Goal: Task Accomplishment & Management: Complete application form

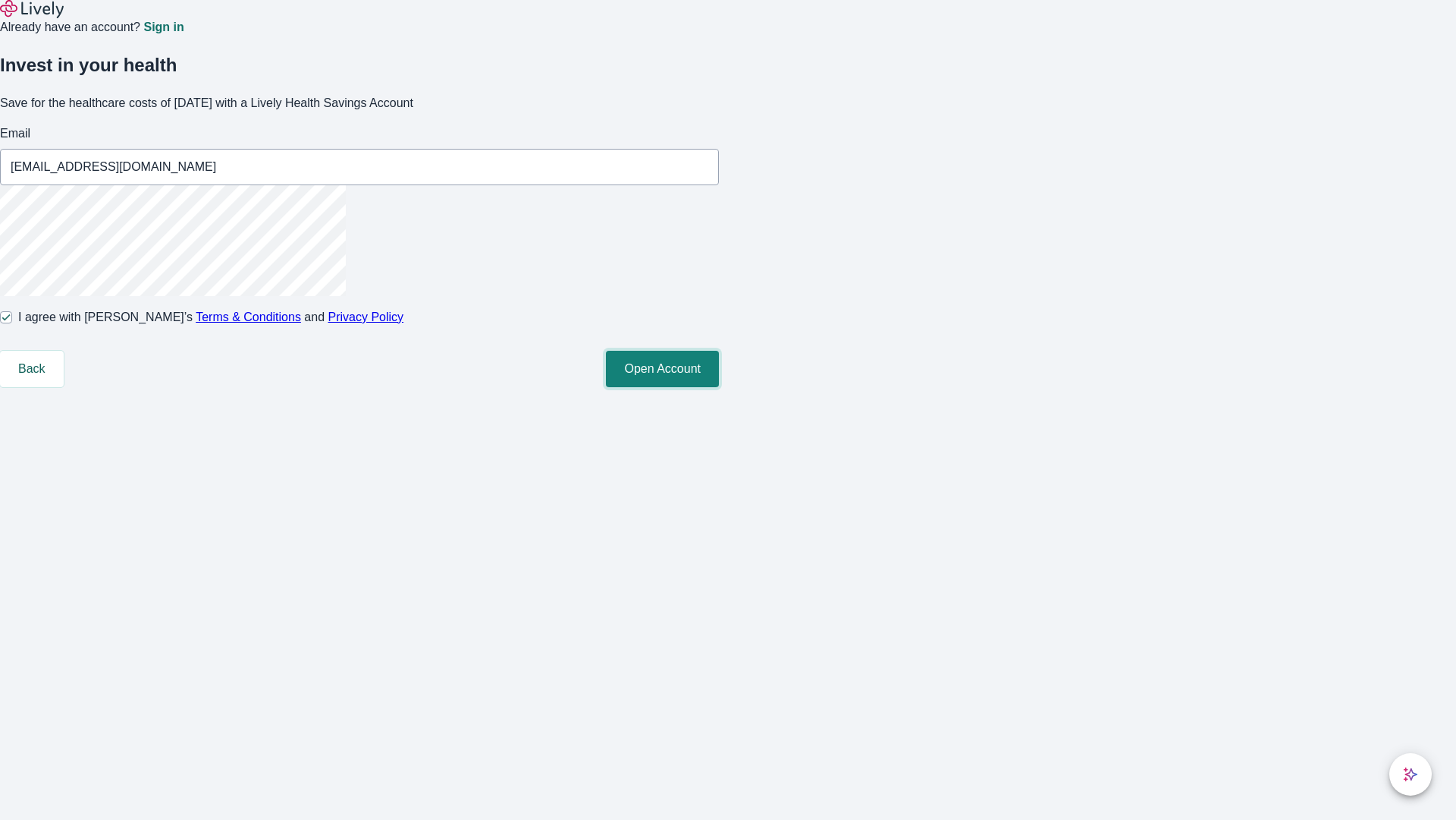
click at [719, 387] on button "Open Account" at bounding box center [662, 369] width 113 height 37
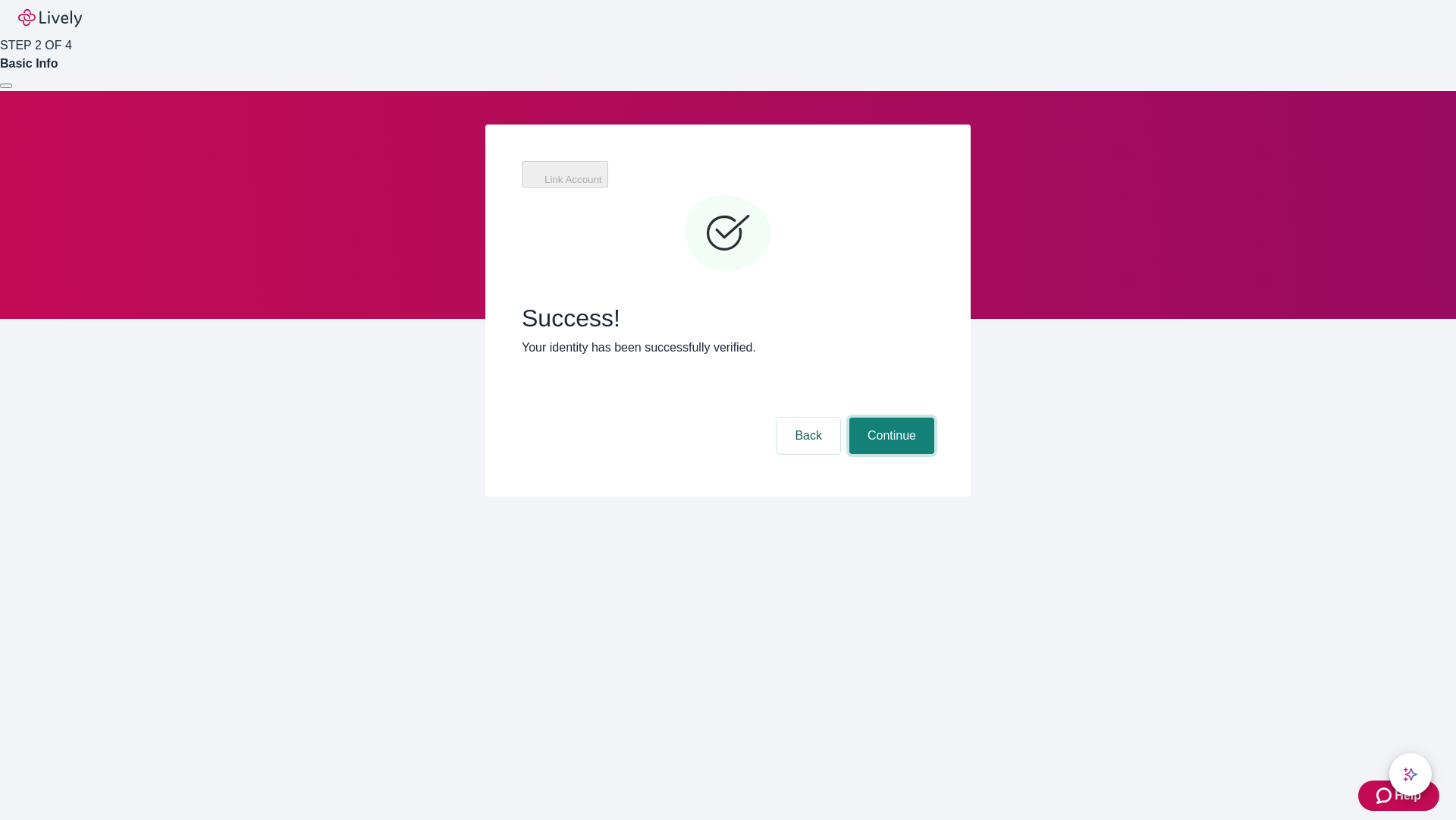
click at [890, 418] on button "Continue" at bounding box center [892, 436] width 85 height 37
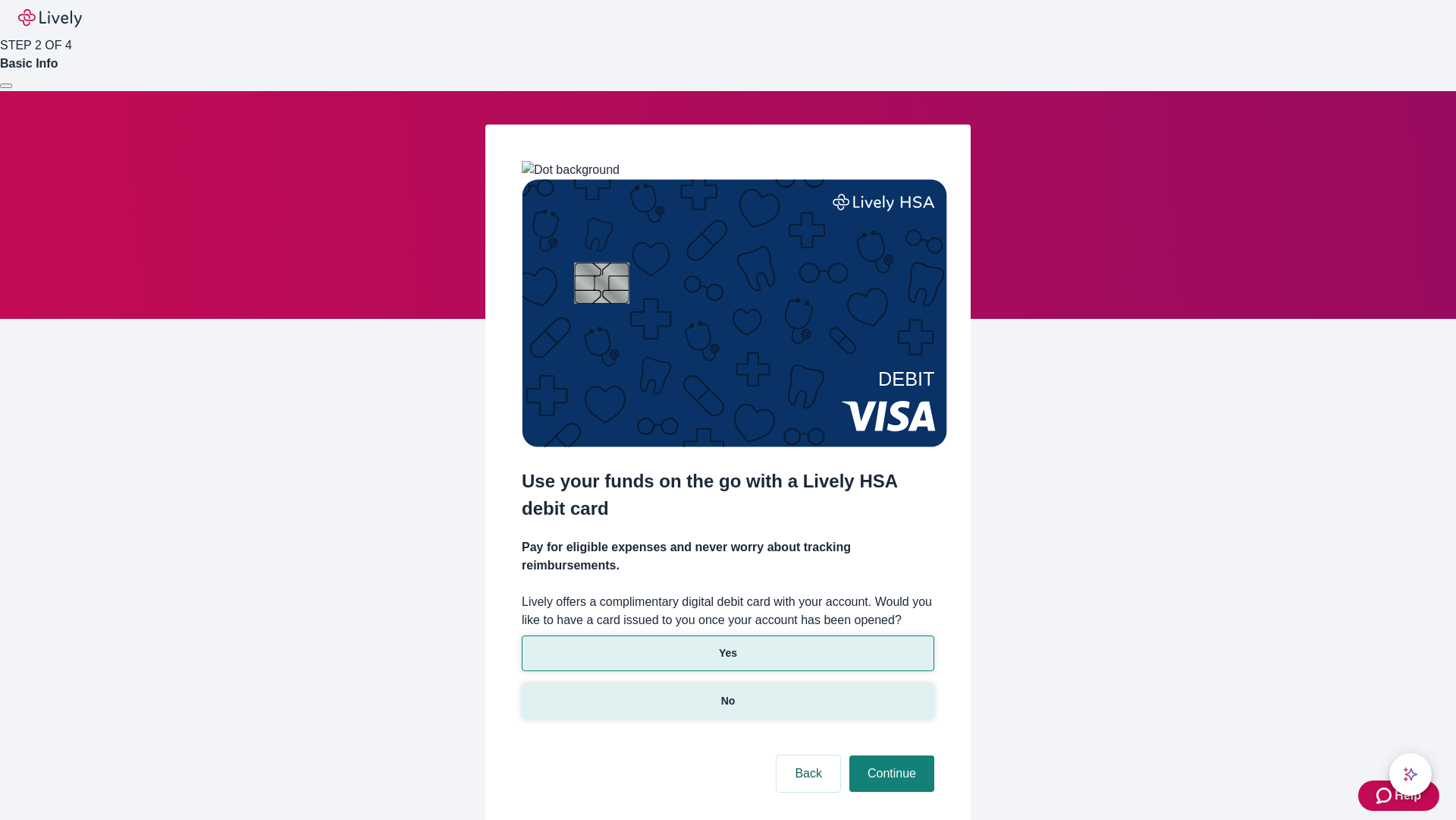
click at [728, 693] on p "No" at bounding box center [728, 701] width 14 height 16
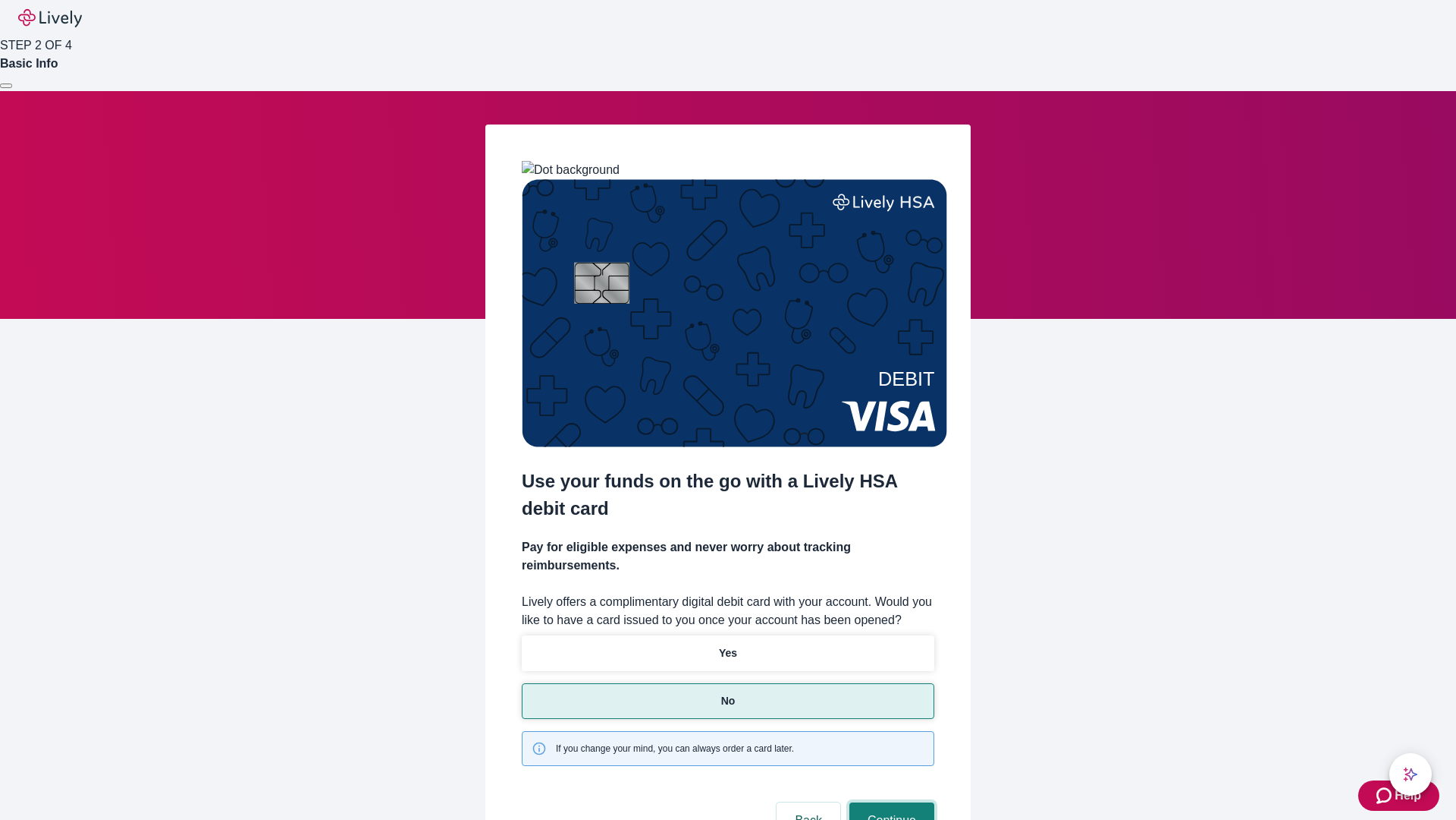
click at [890, 802] on button "Continue" at bounding box center [892, 821] width 85 height 37
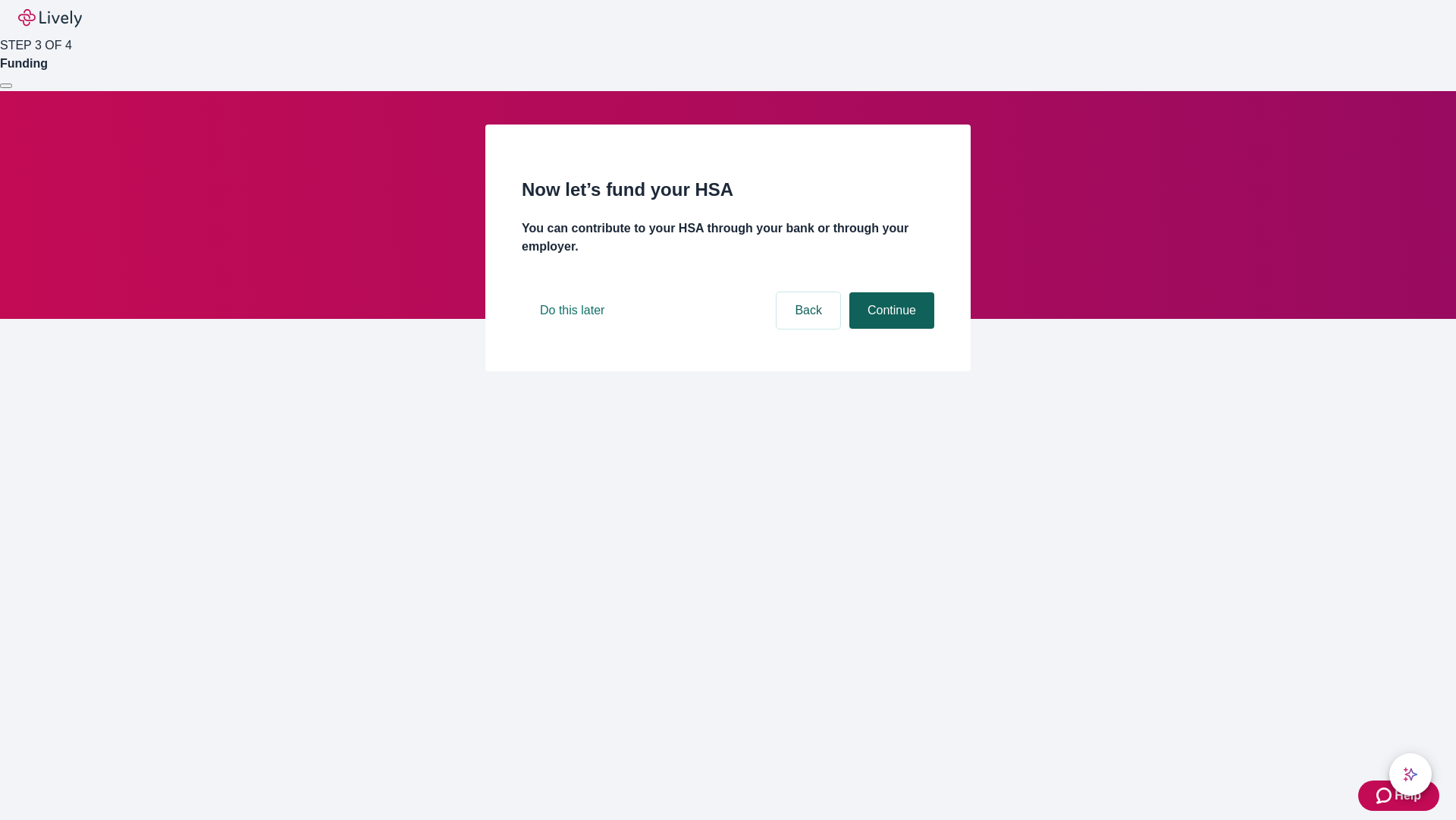
click at [890, 329] on button "Continue" at bounding box center [892, 310] width 85 height 37
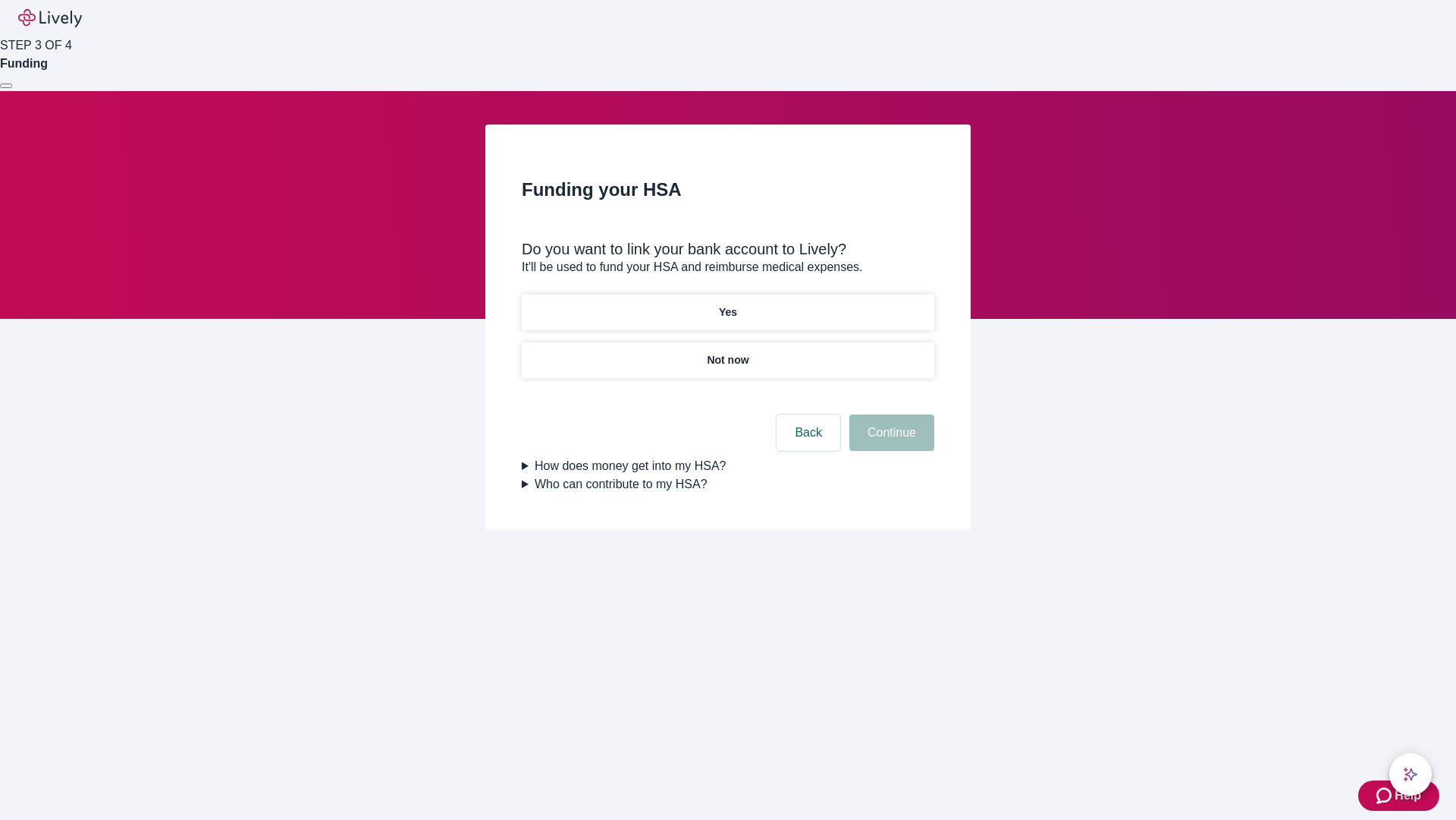
click at [728, 304] on p "Yes" at bounding box center [728, 312] width 18 height 16
click at [890, 414] on button "Continue" at bounding box center [892, 433] width 85 height 37
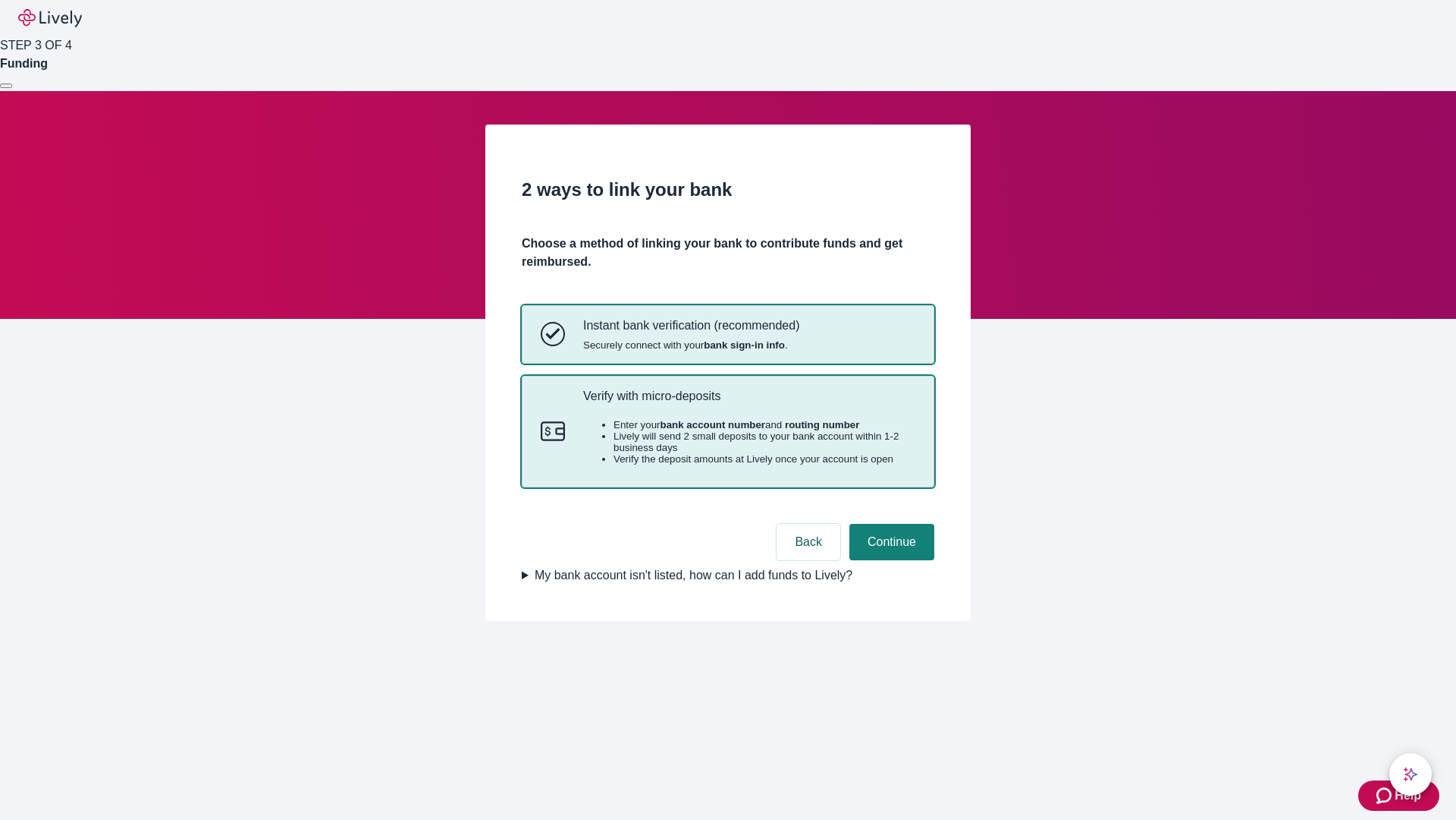
click at [748, 403] on p "Verify with micro-deposits" at bounding box center [750, 396] width 333 height 14
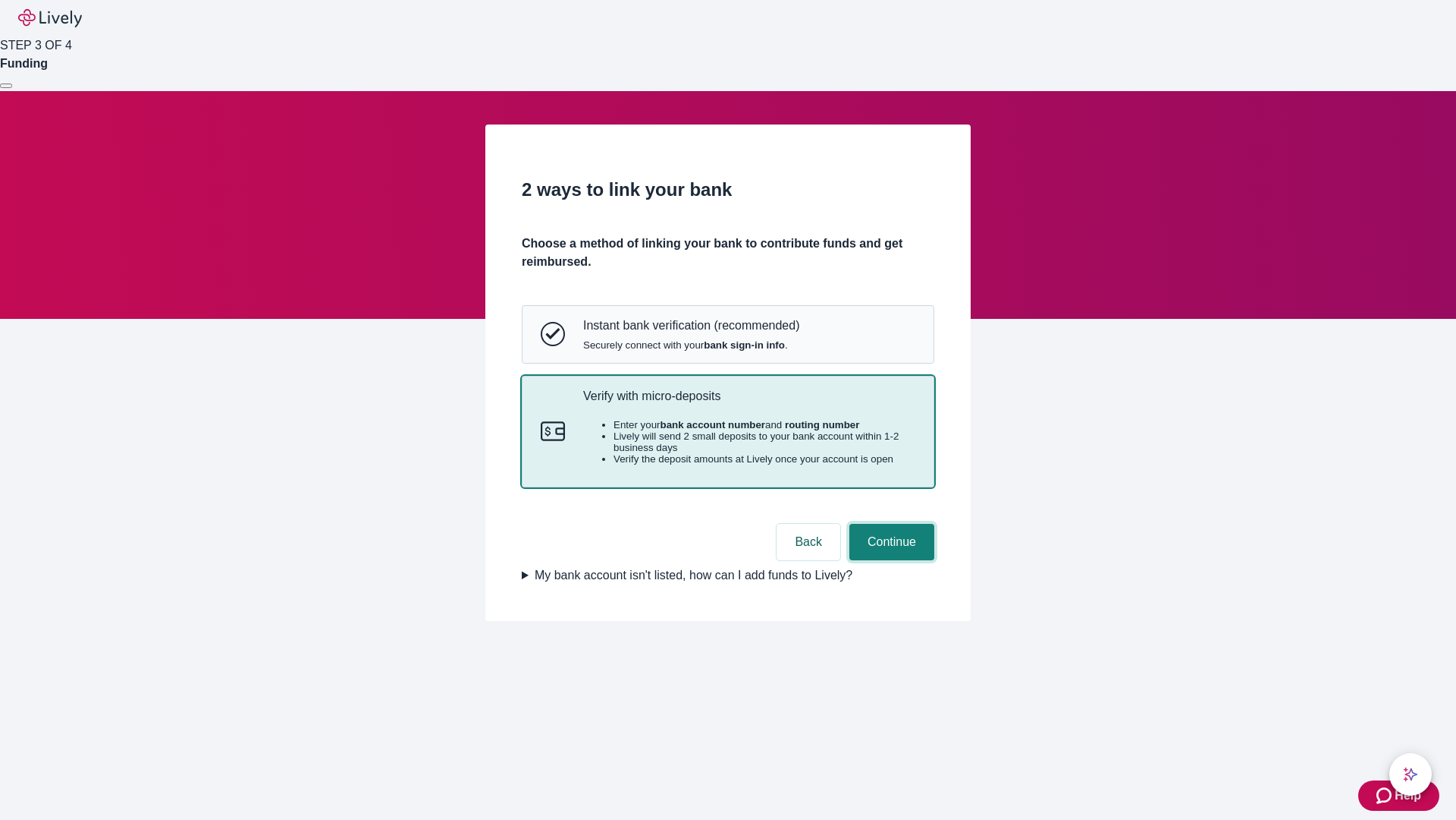
click at [890, 560] on button "Continue" at bounding box center [892, 542] width 85 height 37
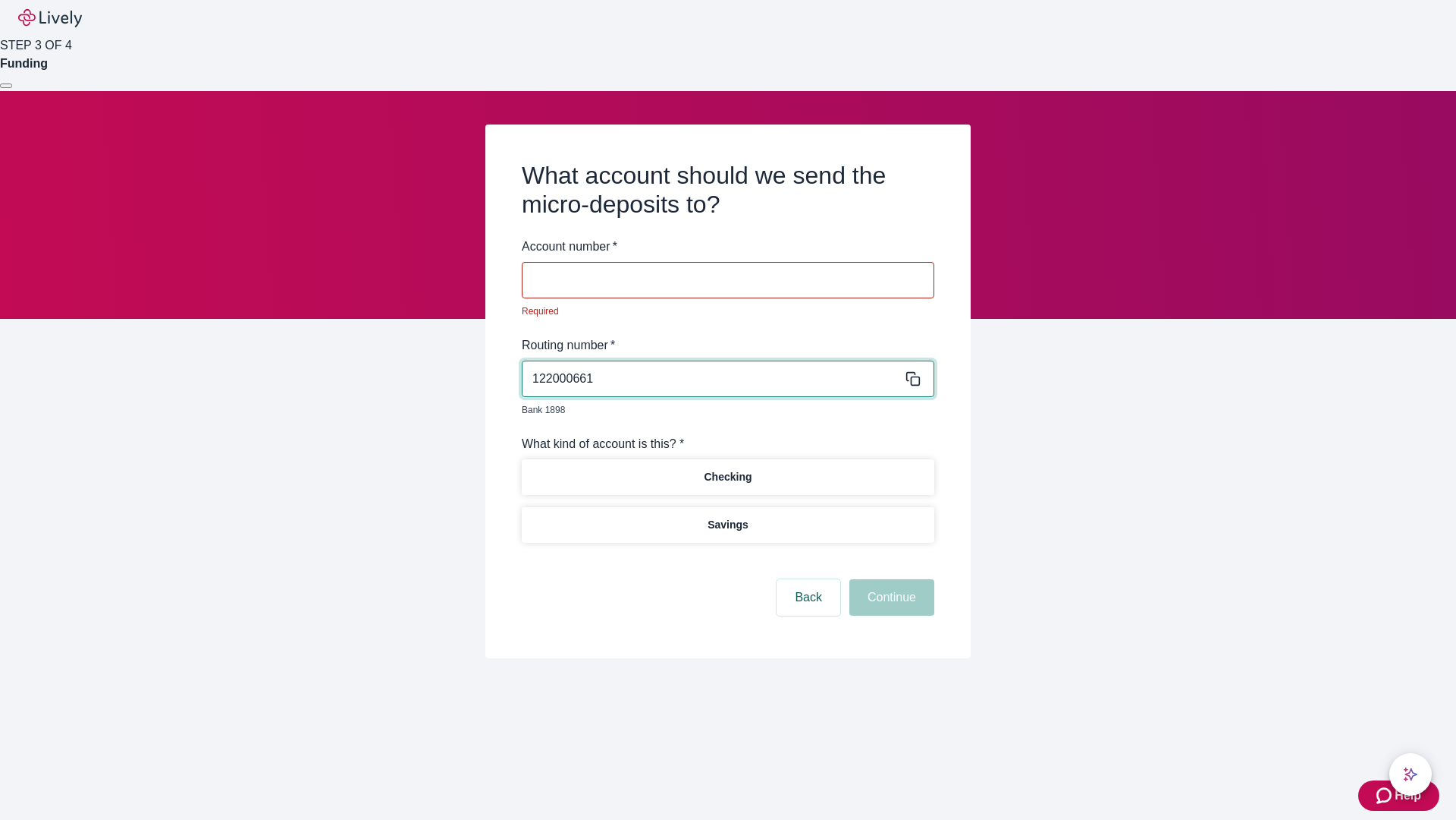
type input "122000661"
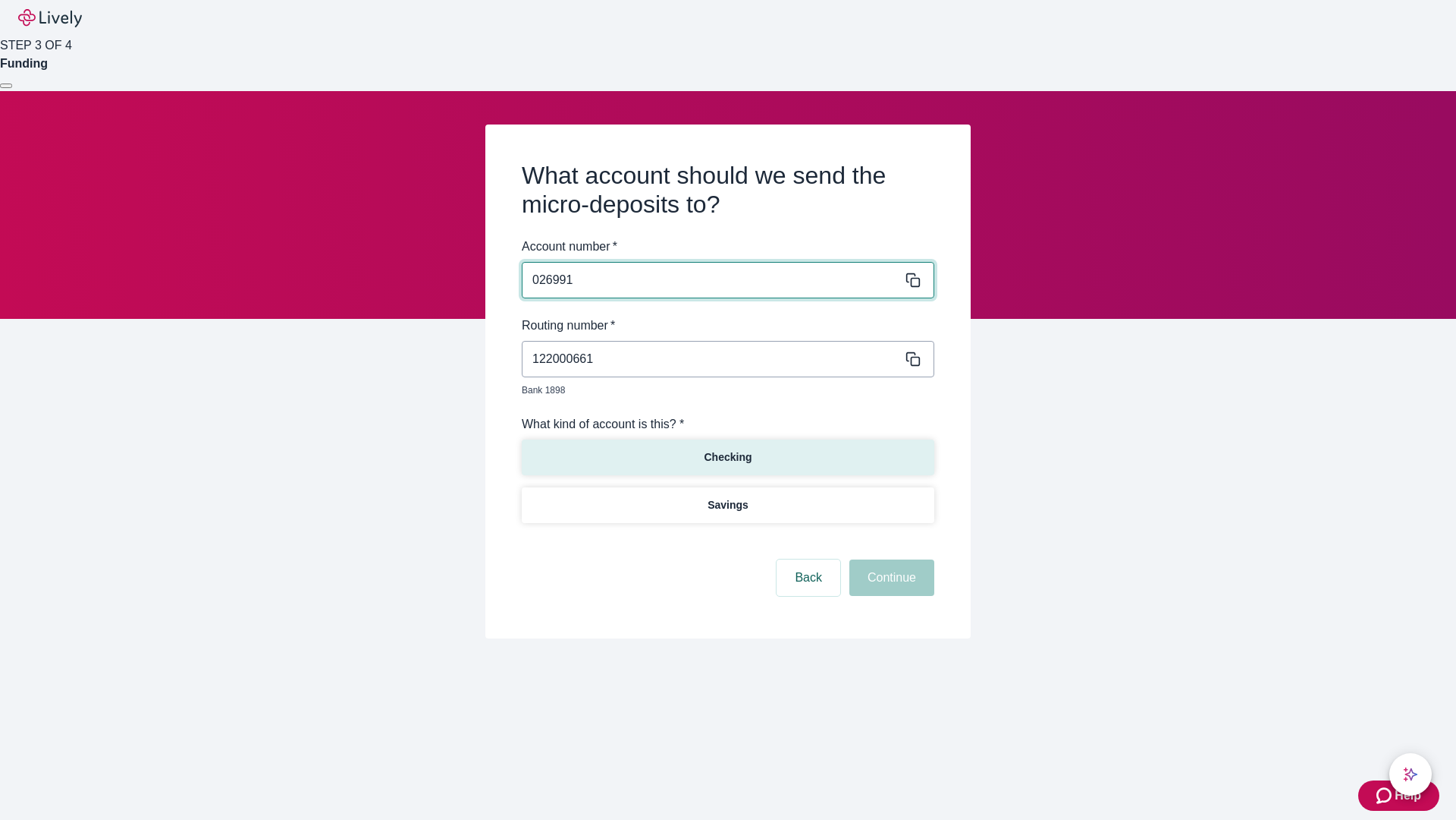
type input "026991"
click at [728, 450] on p "Checking" at bounding box center [728, 458] width 48 height 16
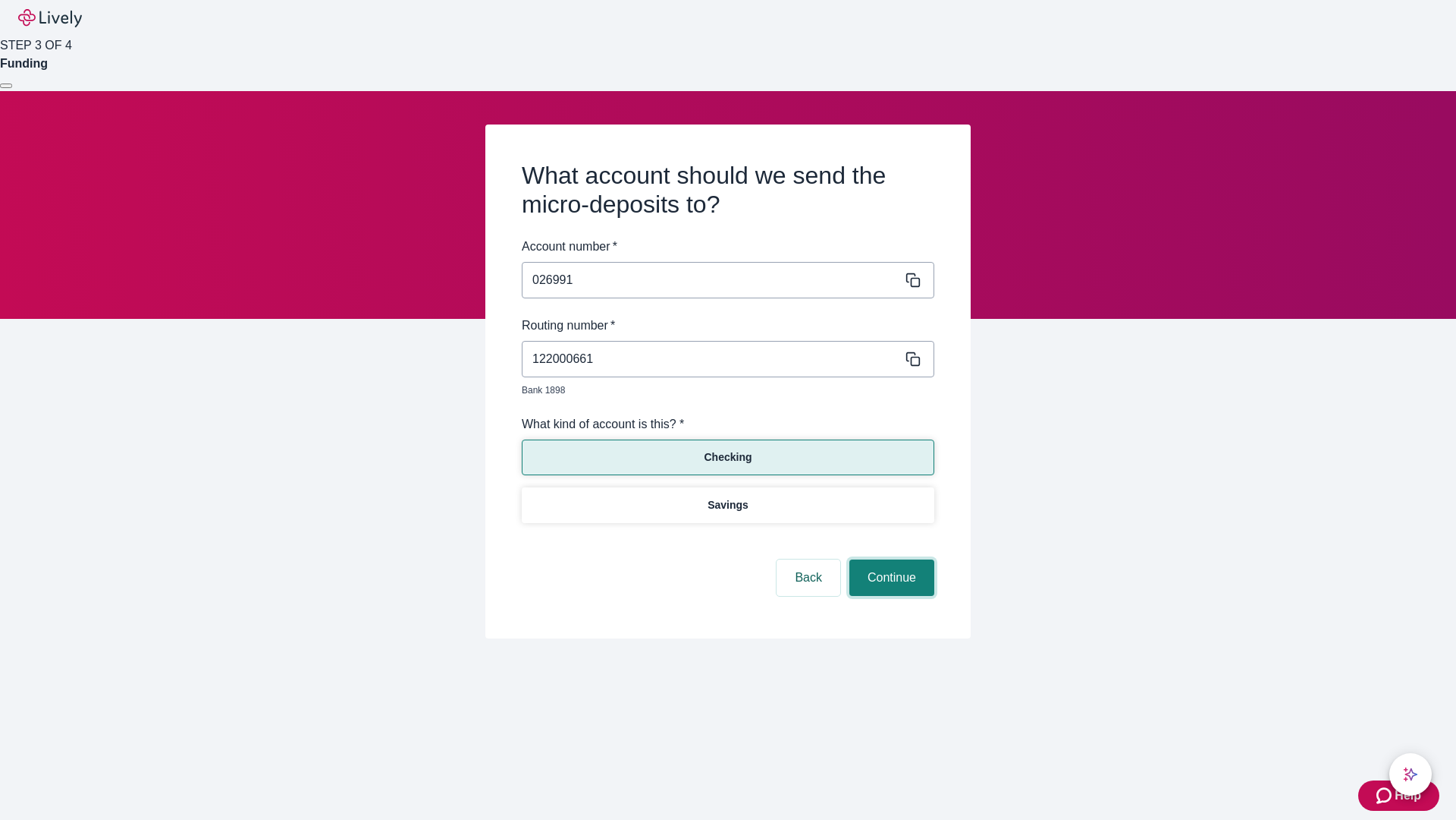
click at [890, 560] on button "Continue" at bounding box center [892, 578] width 85 height 37
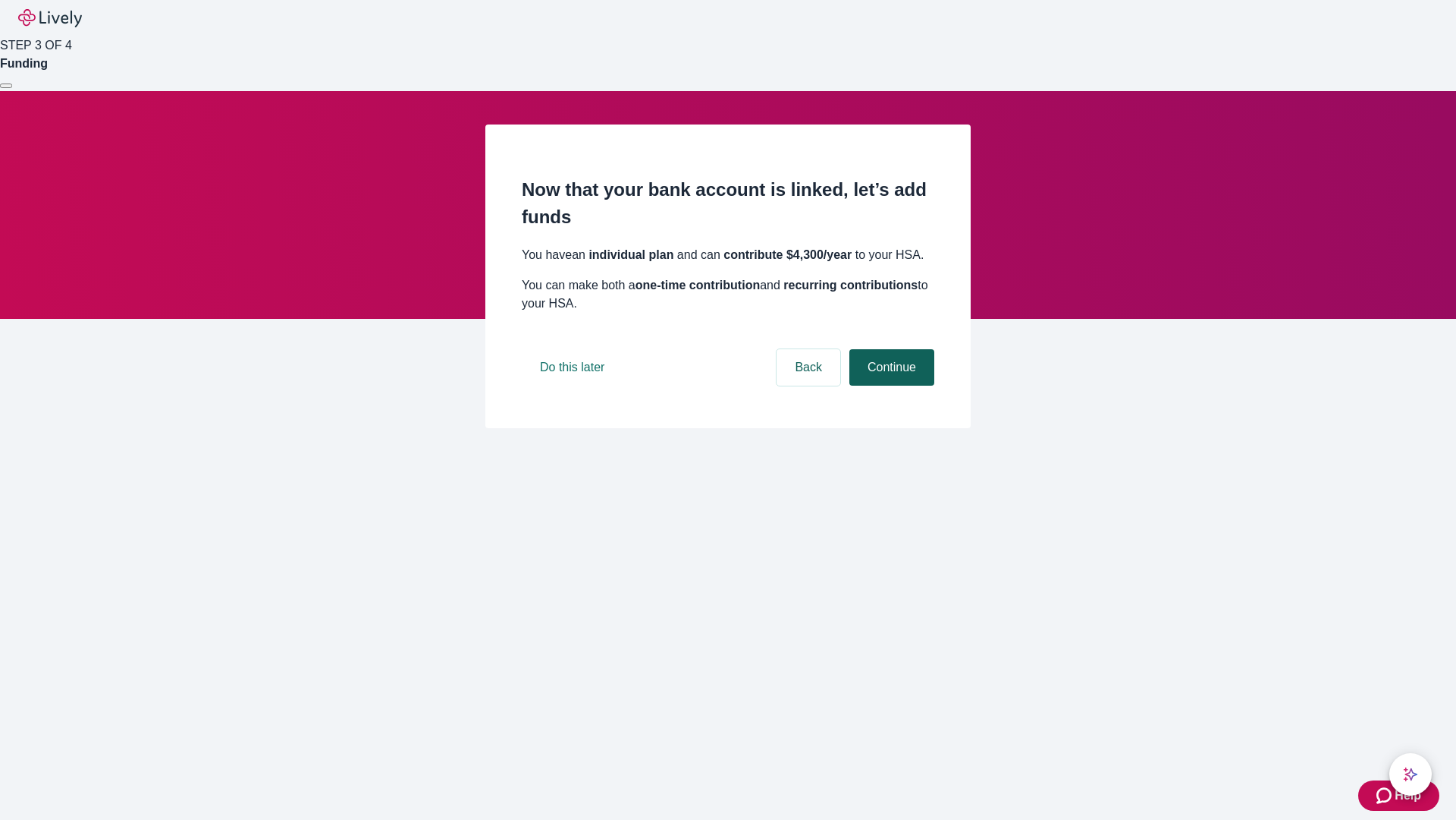
click at [890, 386] on button "Continue" at bounding box center [892, 367] width 85 height 37
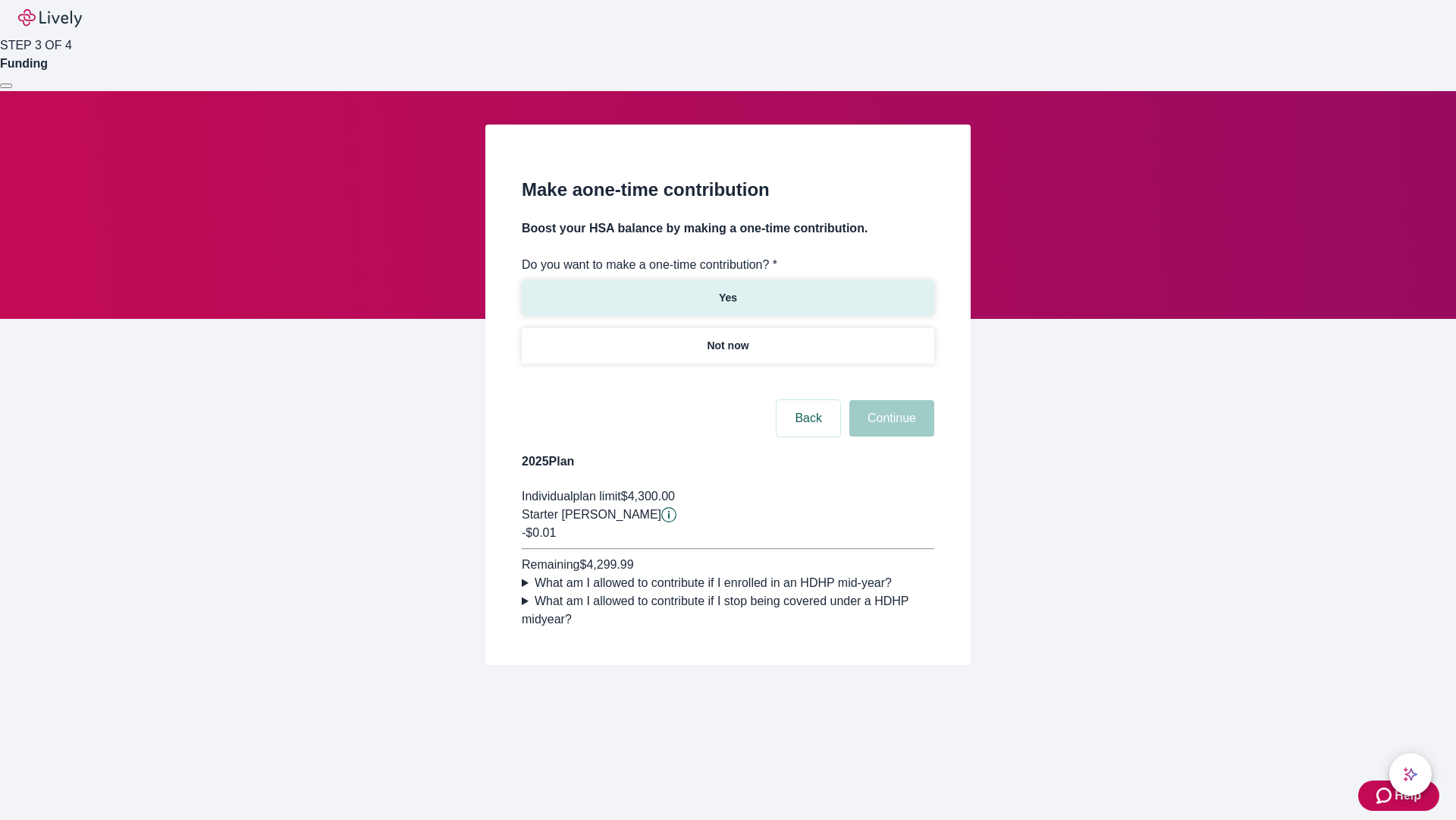
click at [728, 290] on p "Yes" at bounding box center [728, 298] width 18 height 16
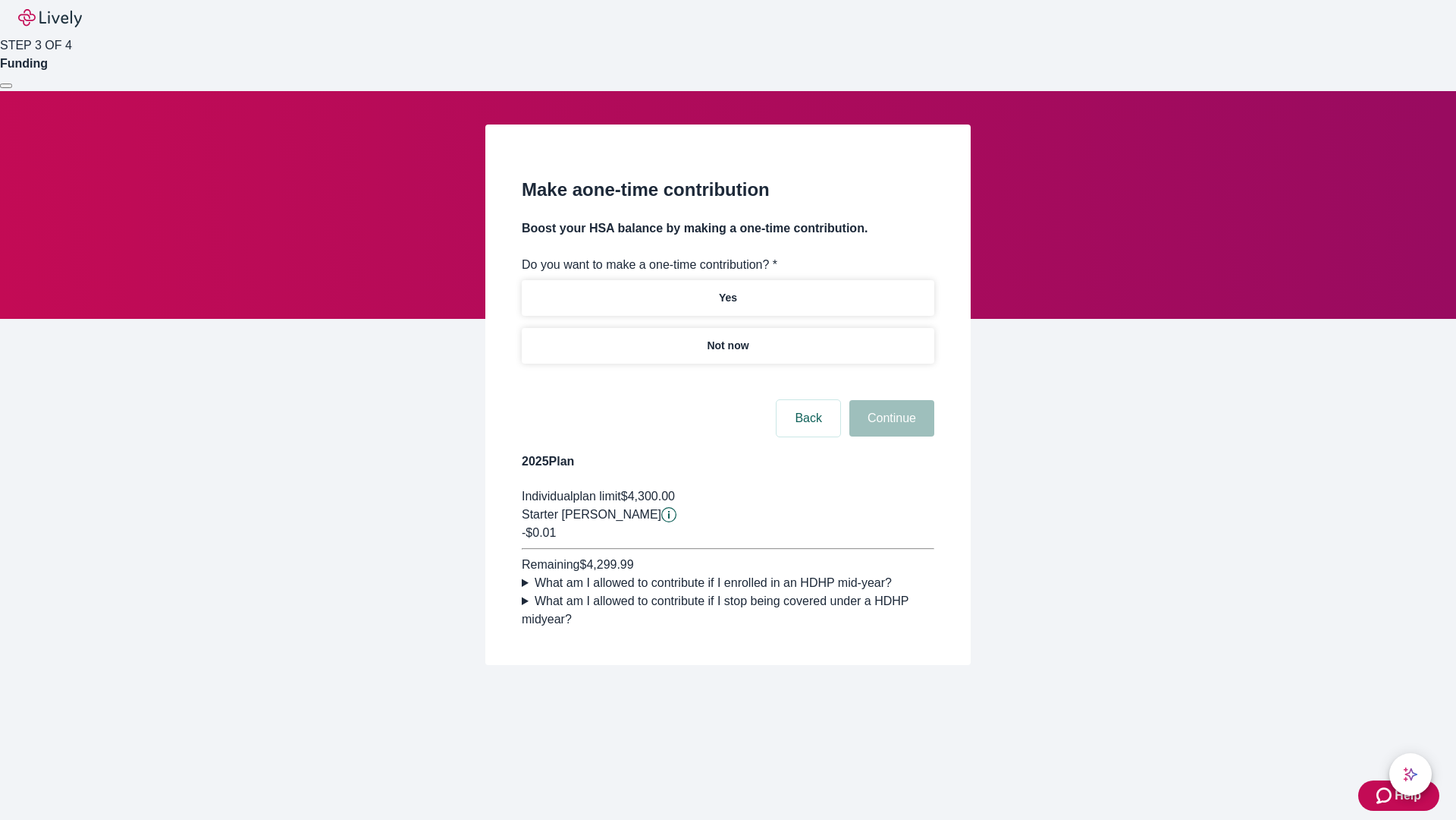
click at [890, 436] on button "Continue" at bounding box center [892, 418] width 85 height 37
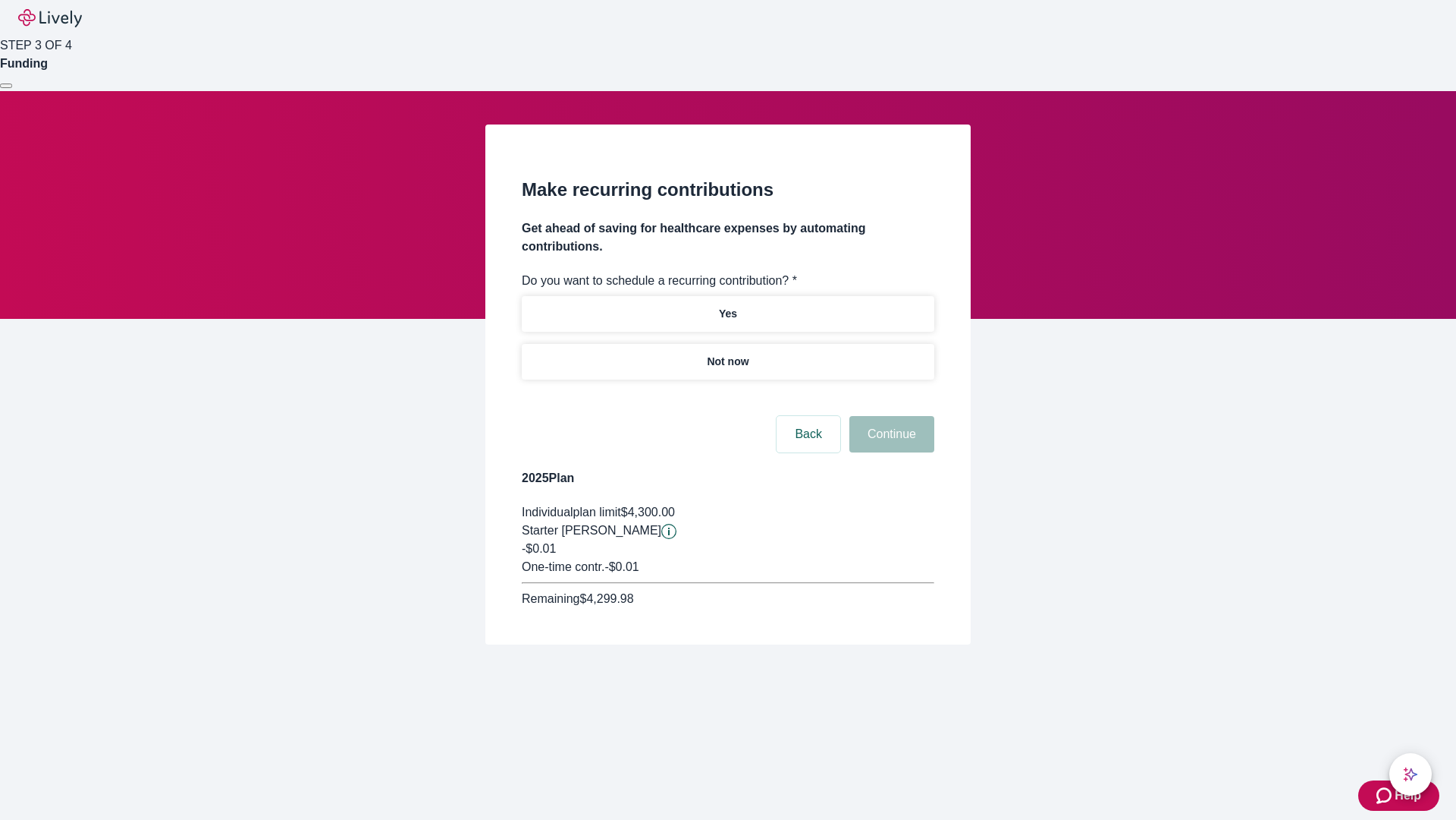
click at [728, 354] on p "Not now" at bounding box center [728, 362] width 42 height 16
click at [890, 416] on button "Continue" at bounding box center [892, 434] width 85 height 37
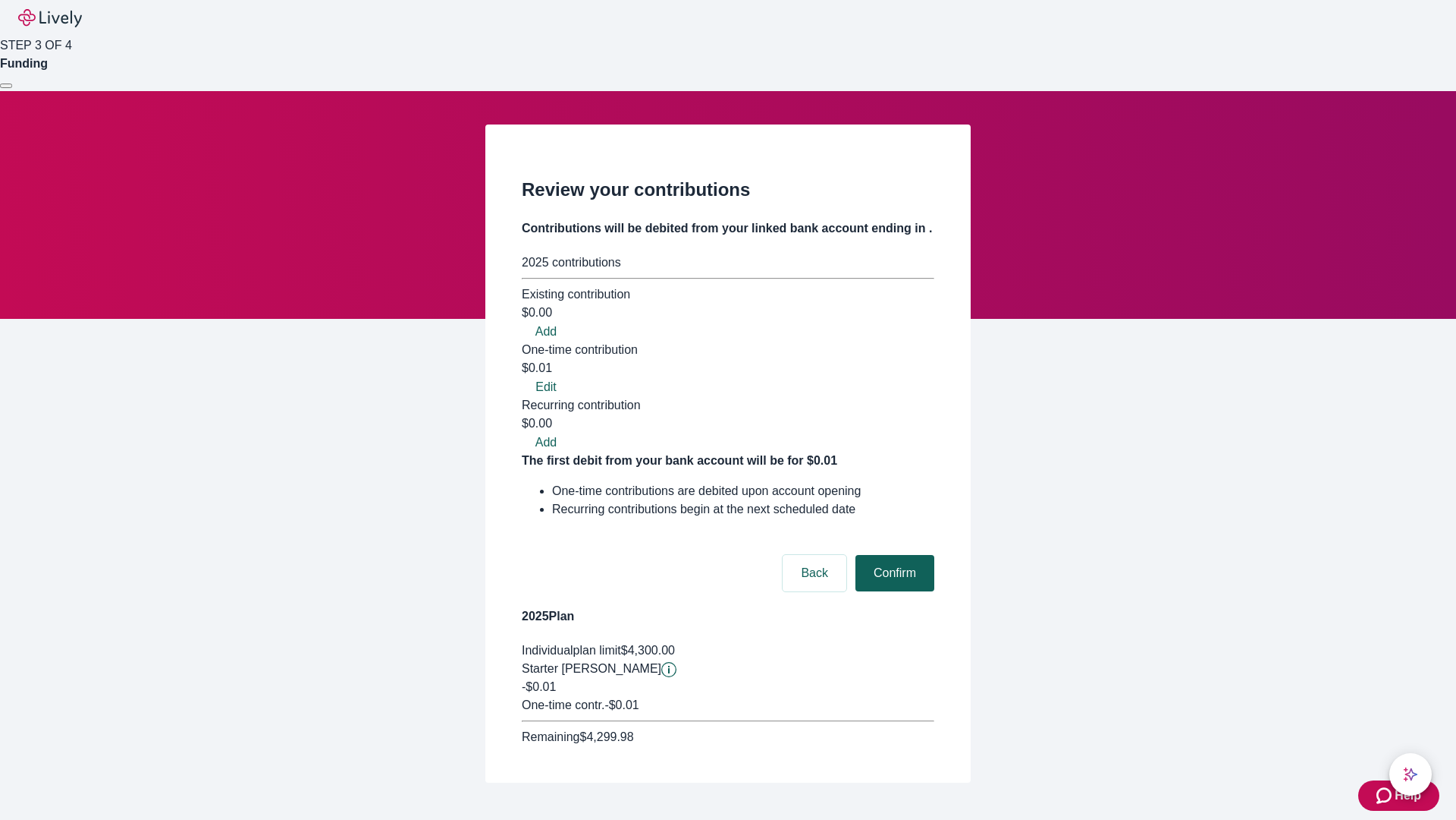
click at [893, 554] on button "Confirm" at bounding box center [895, 573] width 79 height 37
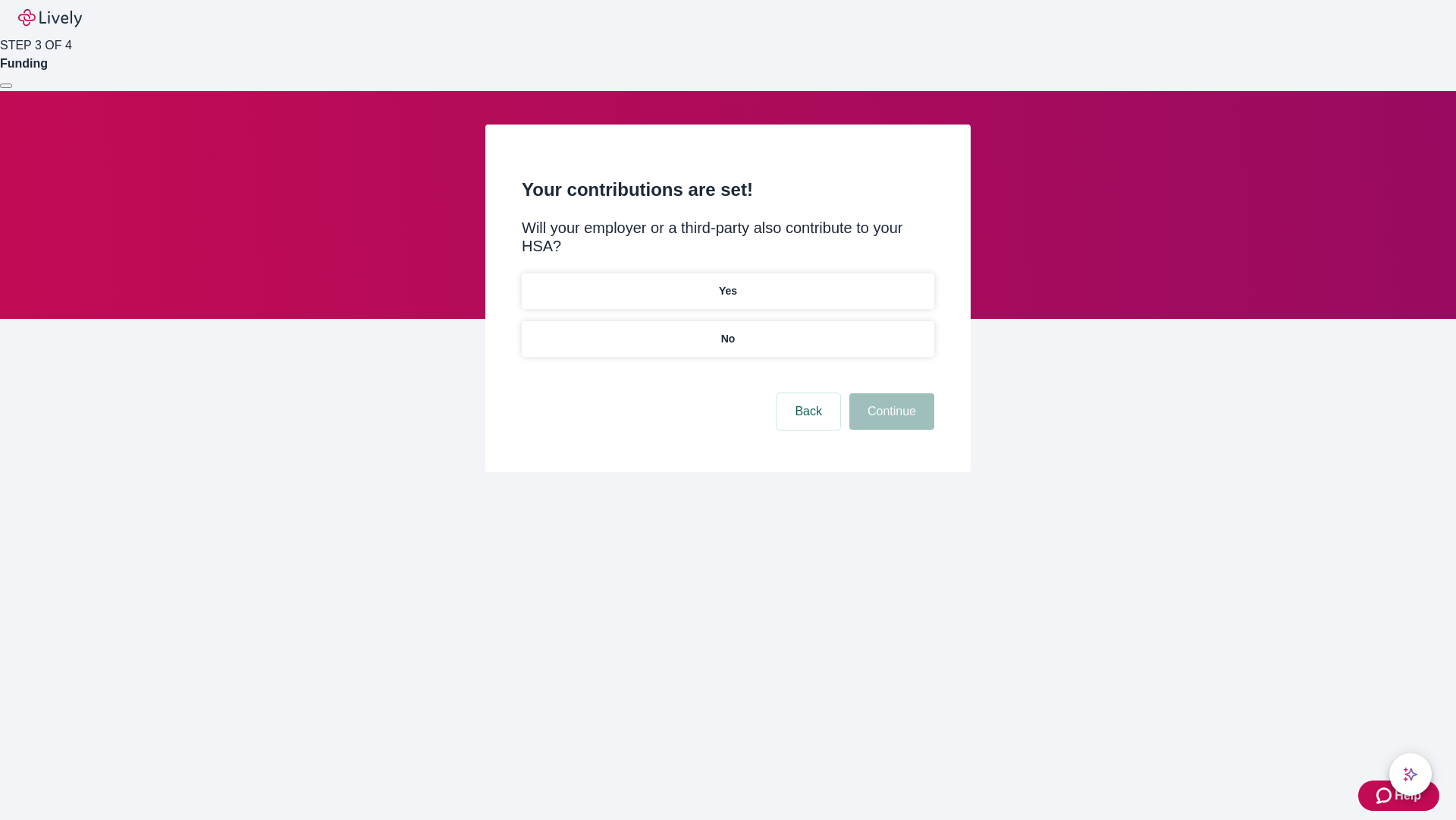
click at [728, 331] on p "No" at bounding box center [728, 339] width 14 height 16
click at [890, 393] on button "Continue" at bounding box center [892, 411] width 85 height 37
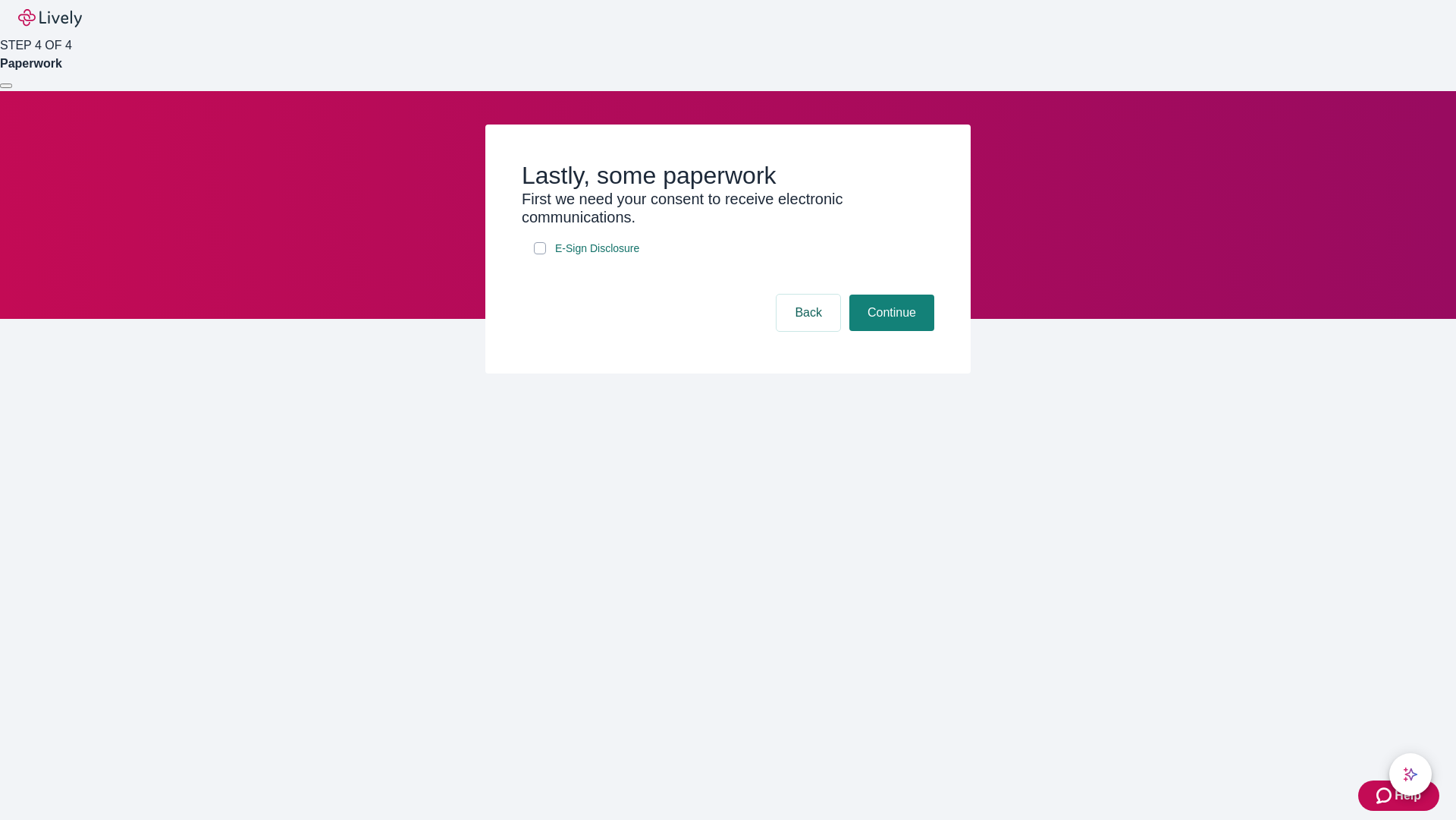
click at [540, 254] on input "E-Sign Disclosure" at bounding box center [540, 248] width 12 height 12
checkbox input "true"
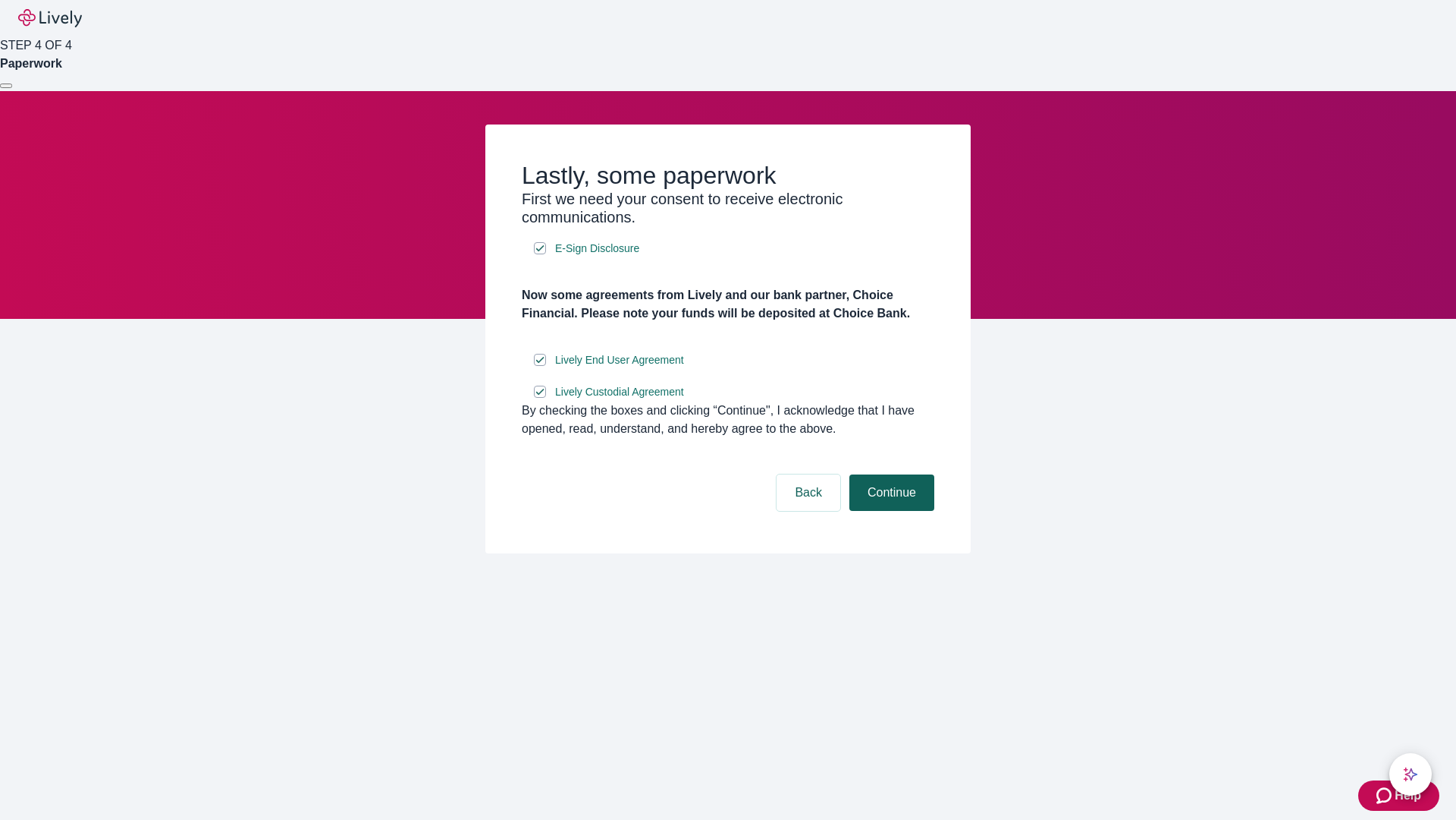
click at [890, 510] on button "Continue" at bounding box center [892, 493] width 85 height 37
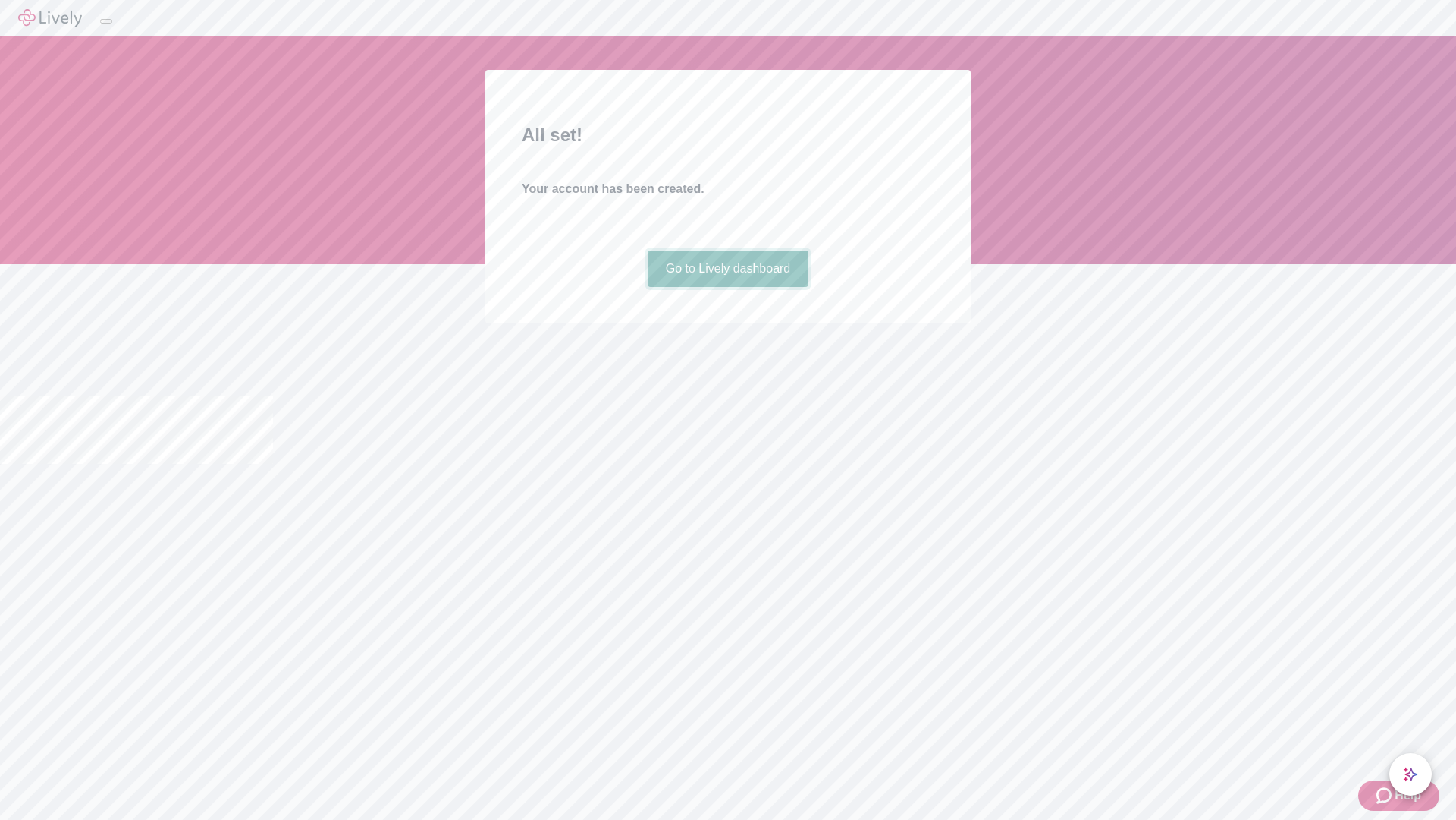
click at [728, 287] on link "Go to Lively dashboard" at bounding box center [728, 269] width 162 height 37
